Goal: Communication & Community: Answer question/provide support

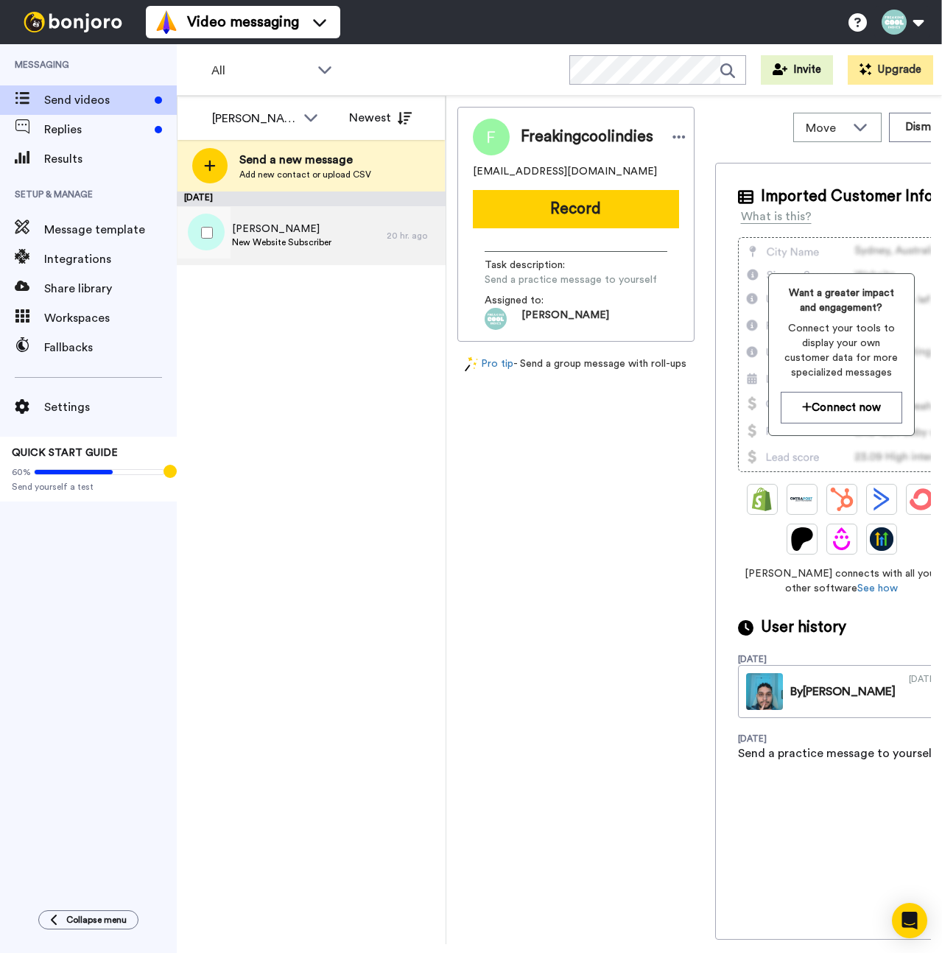
click at [319, 225] on span "[PERSON_NAME]" at bounding box center [281, 229] width 99 height 15
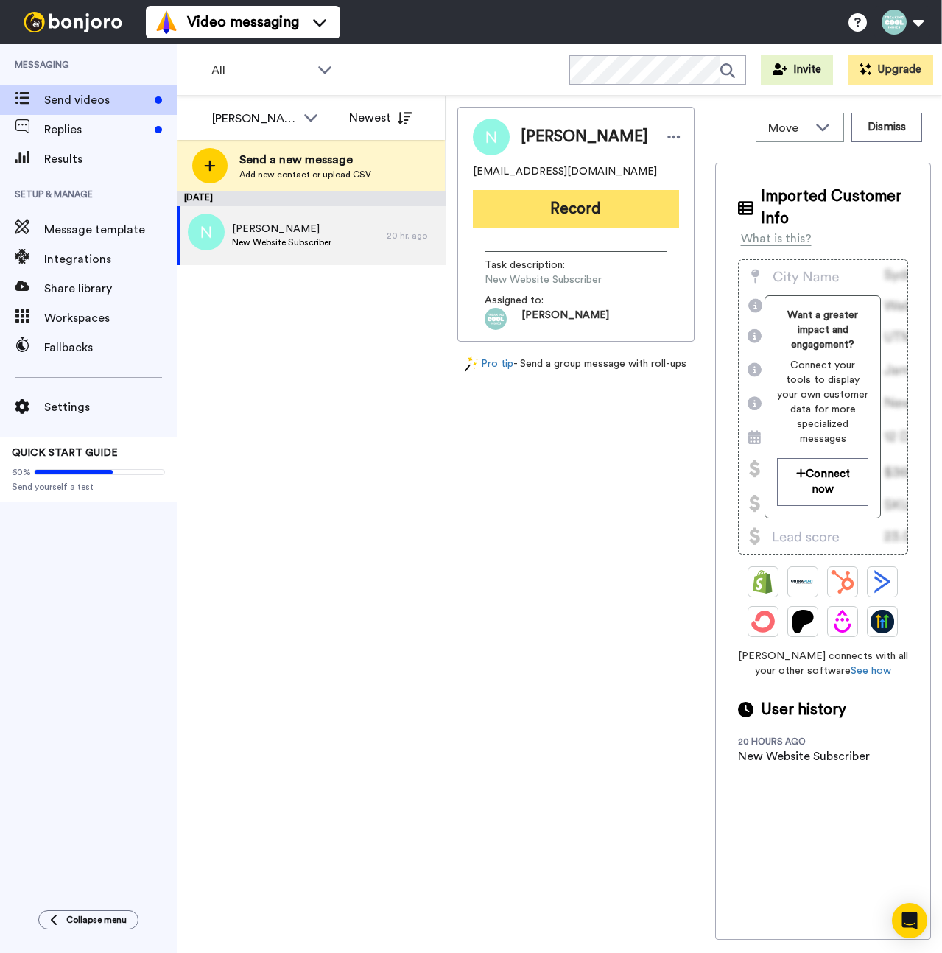
click at [553, 211] on button "Record" at bounding box center [576, 209] width 206 height 38
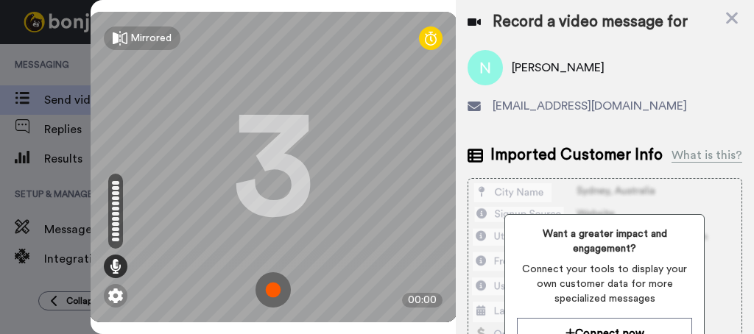
click at [266, 273] on img at bounding box center [273, 290] width 35 height 35
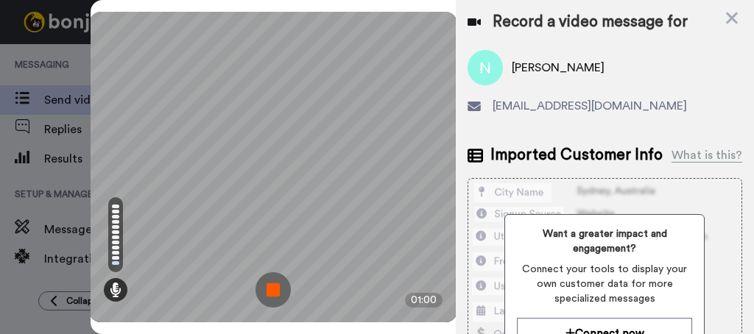
click at [267, 273] on img at bounding box center [273, 290] width 35 height 35
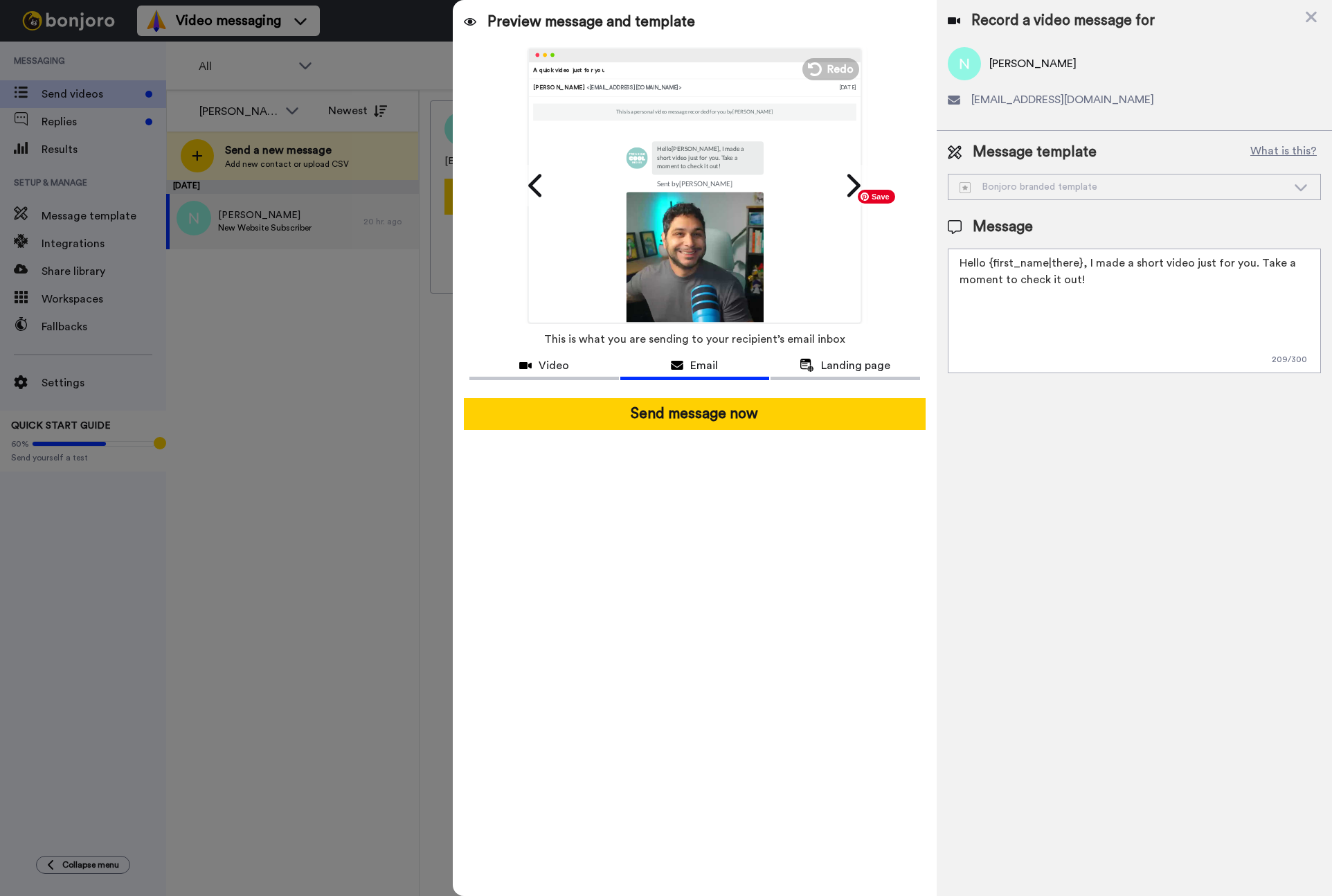
click at [885, 274] on textarea "Hello {first_name|there}, I made a short video just for you. Take a moment to c…" at bounding box center [1134, 310] width 373 height 125
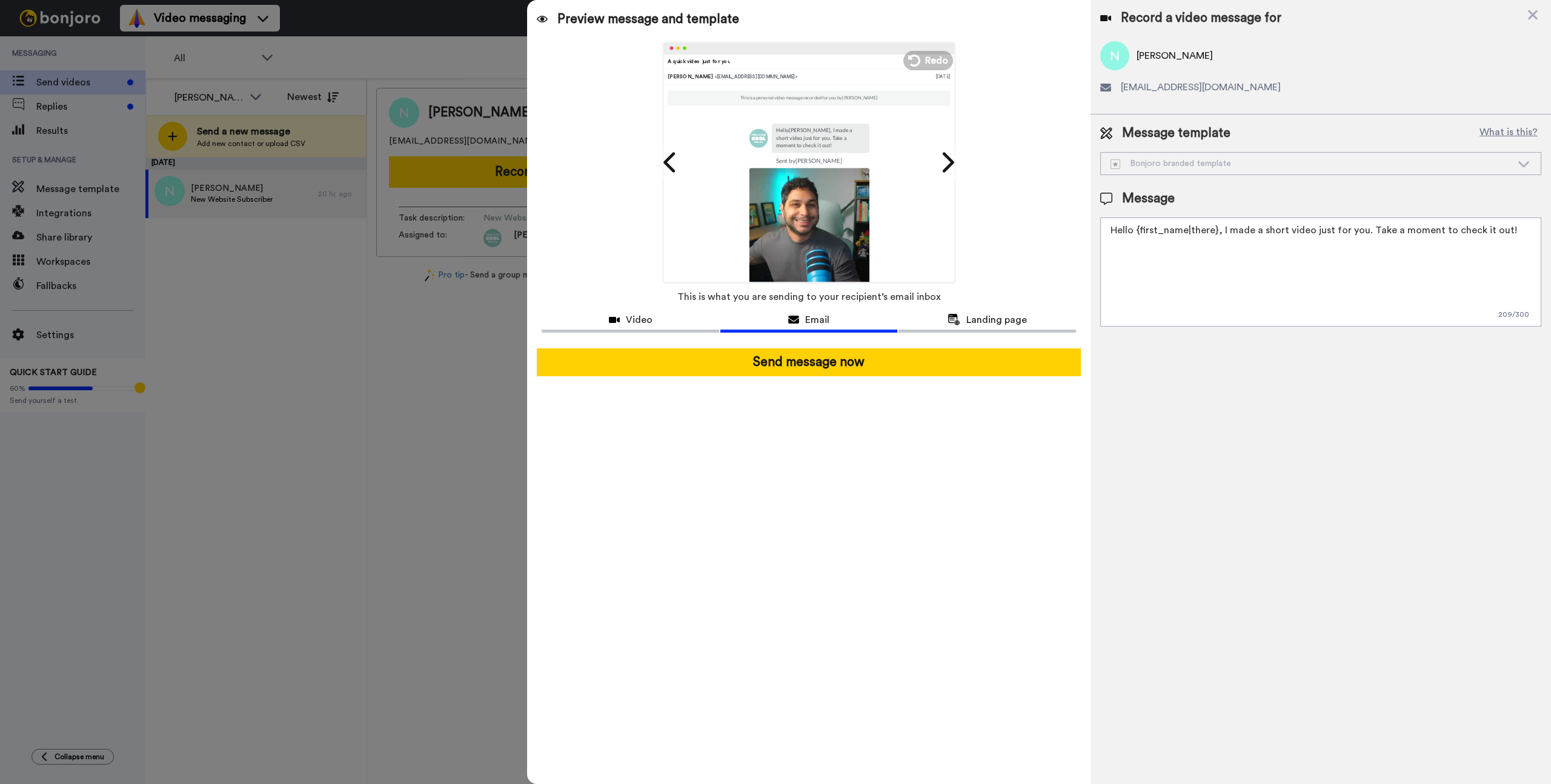
click at [774, 231] on textarea "Hello {first_name|there}, I made a short video just for you. Take a moment to c…" at bounding box center [1321, 271] width 441 height 109
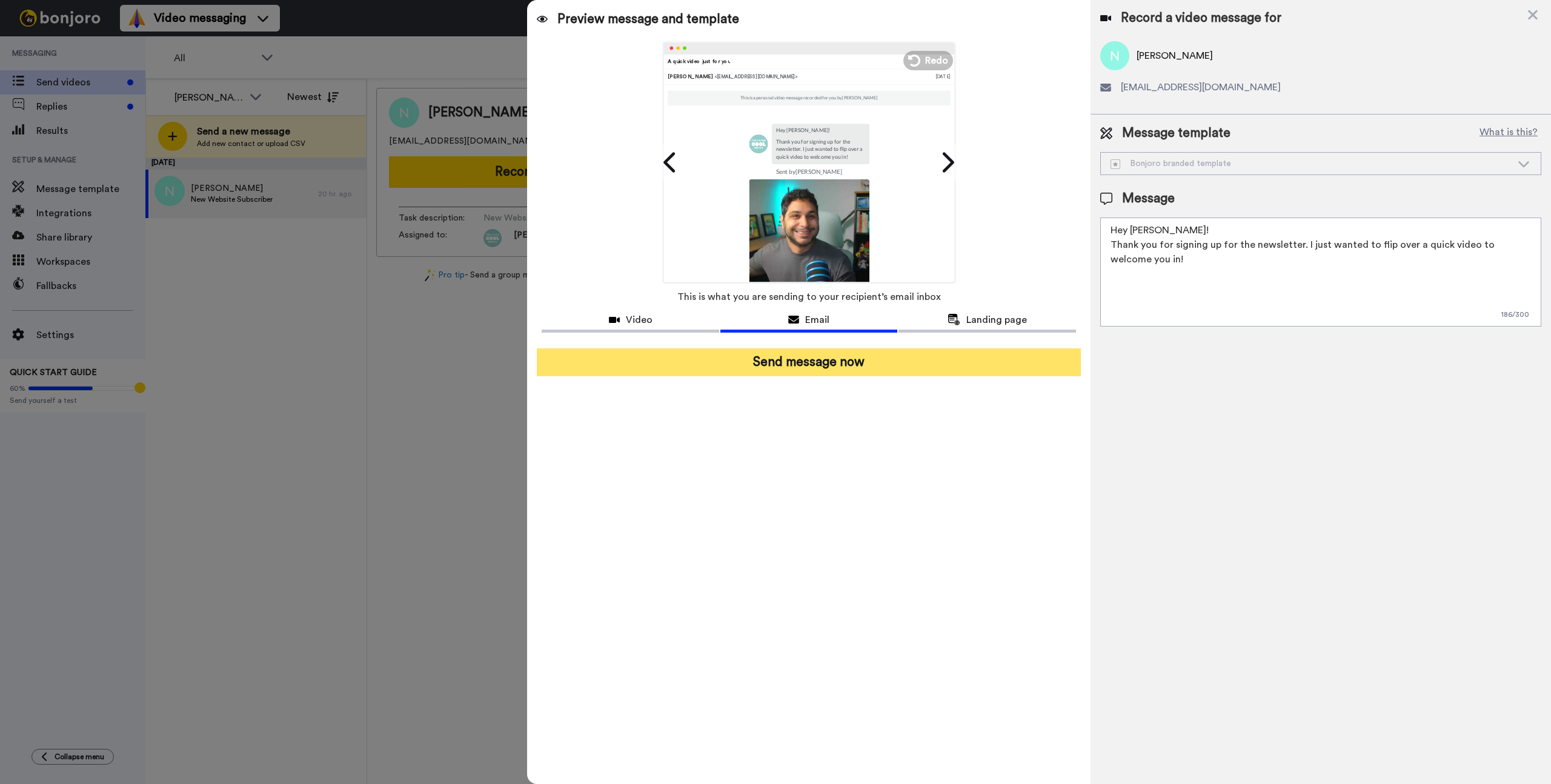
type textarea "Hey [PERSON_NAME]! Thank you for signing up for the newsletter. I just wanted t…"
click at [774, 361] on button "Send message now" at bounding box center [809, 362] width 544 height 28
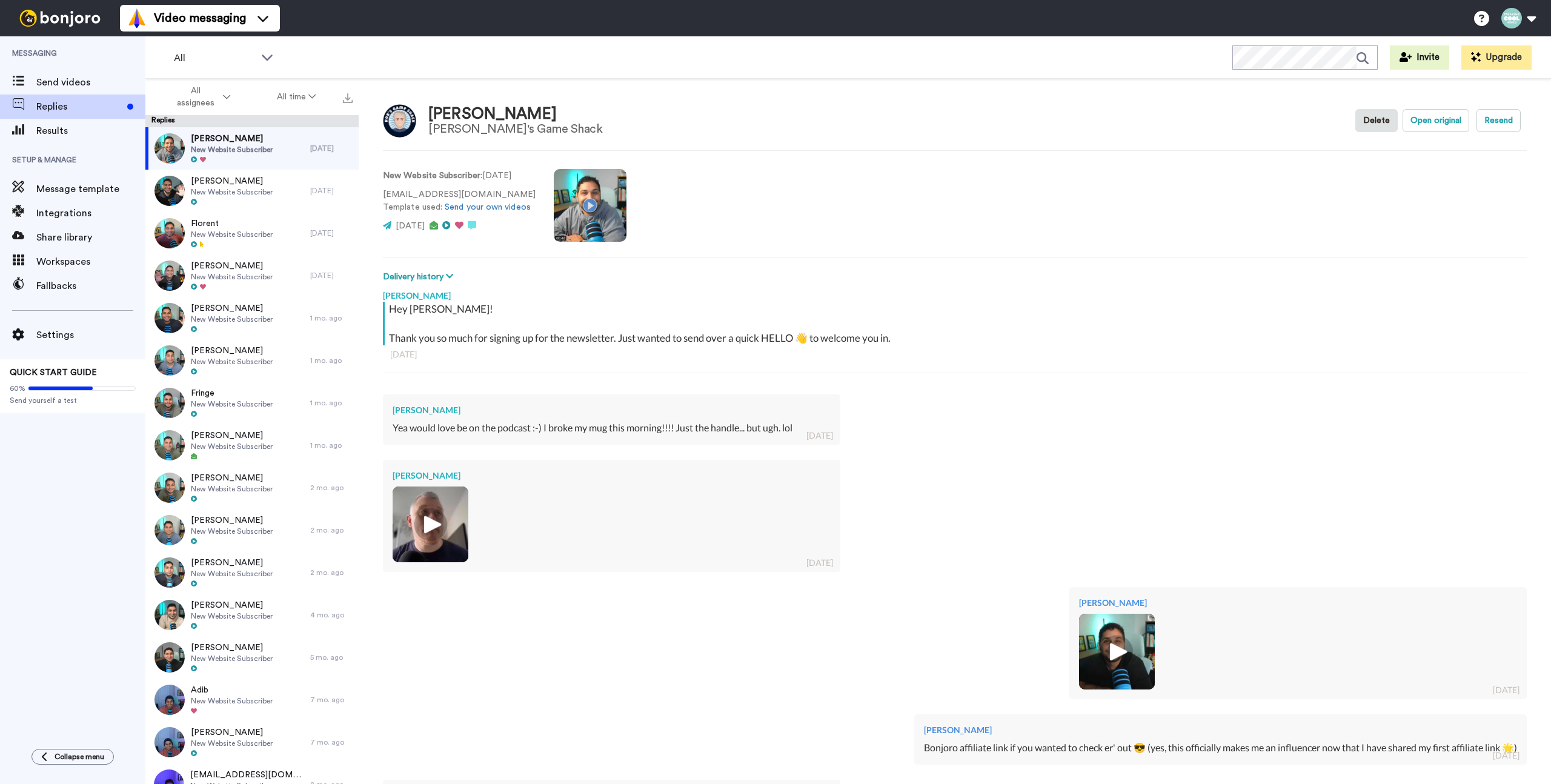
scroll to position [199, 0]
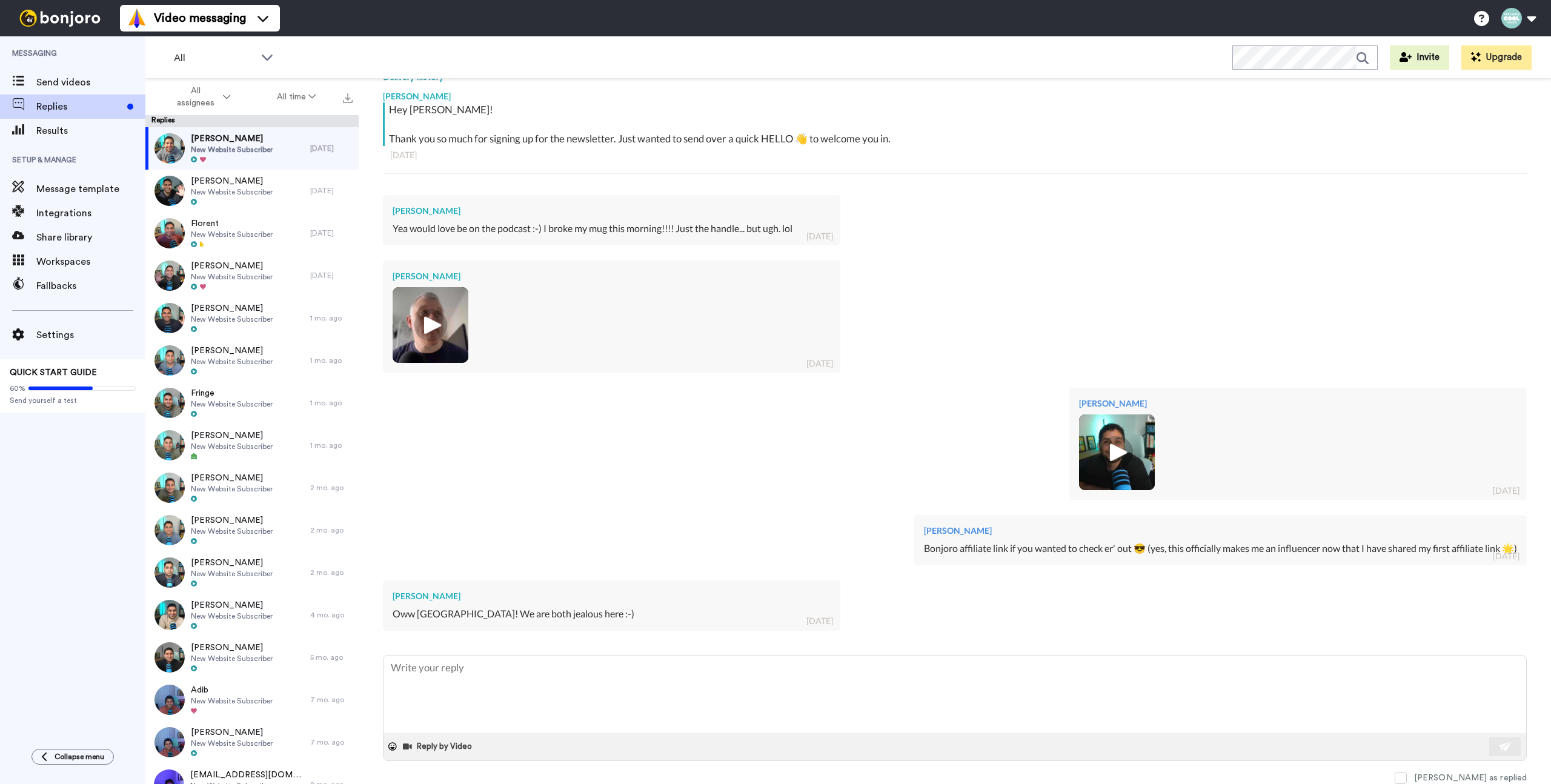
click at [906, 614] on div "[PERSON_NAME] [GEOGRAPHIC_DATA]! We are both jealous here :-) [DATE]" at bounding box center [954, 605] width 1145 height 66
click at [550, 617] on div "Oww [GEOGRAPHIC_DATA]! We are both jealous here :-)" at bounding box center [611, 614] width 438 height 14
click at [560, 703] on textarea at bounding box center [954, 694] width 1143 height 77
click at [1407, 776] on span at bounding box center [1400, 777] width 12 height 12
type textarea "x"
